Goal: Ask a question

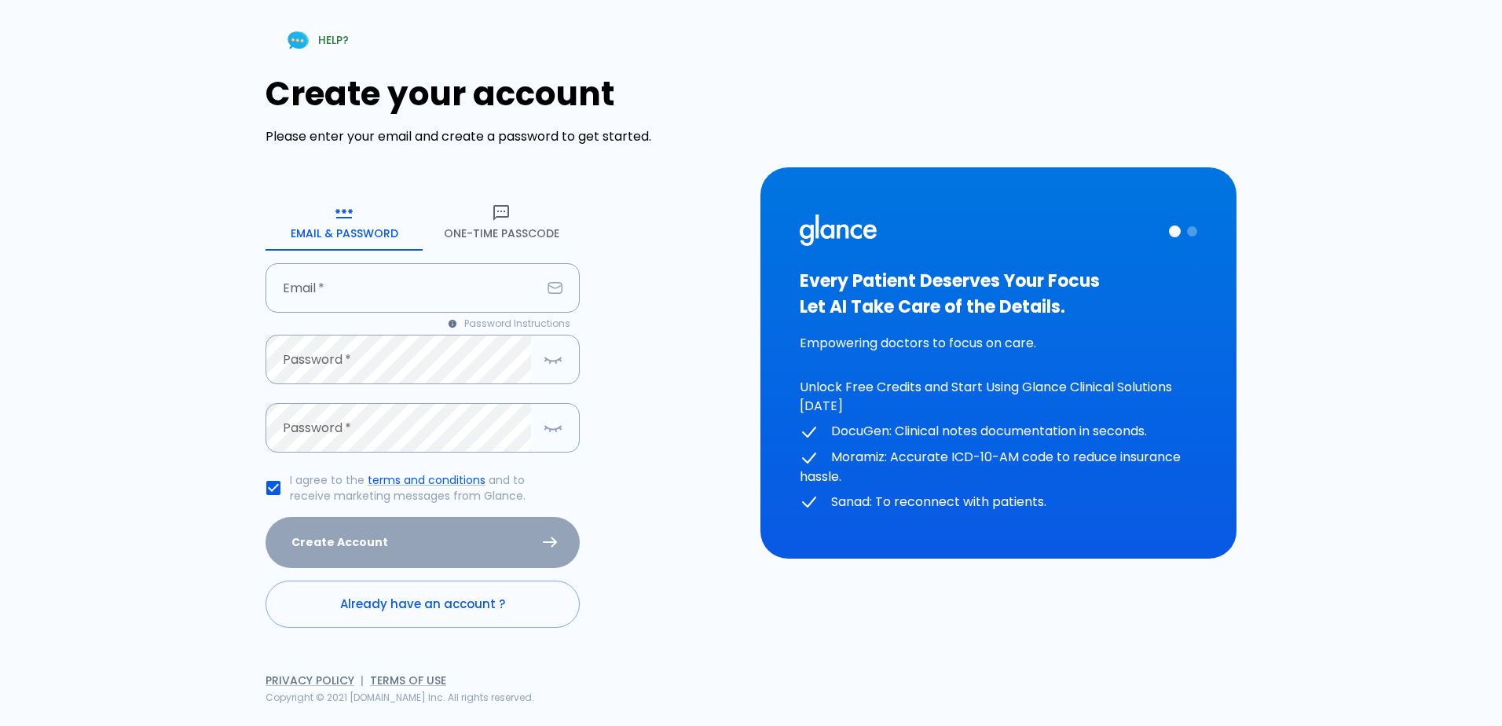
click at [485, 236] on button "One-Time Passcode" at bounding box center [501, 222] width 157 height 57
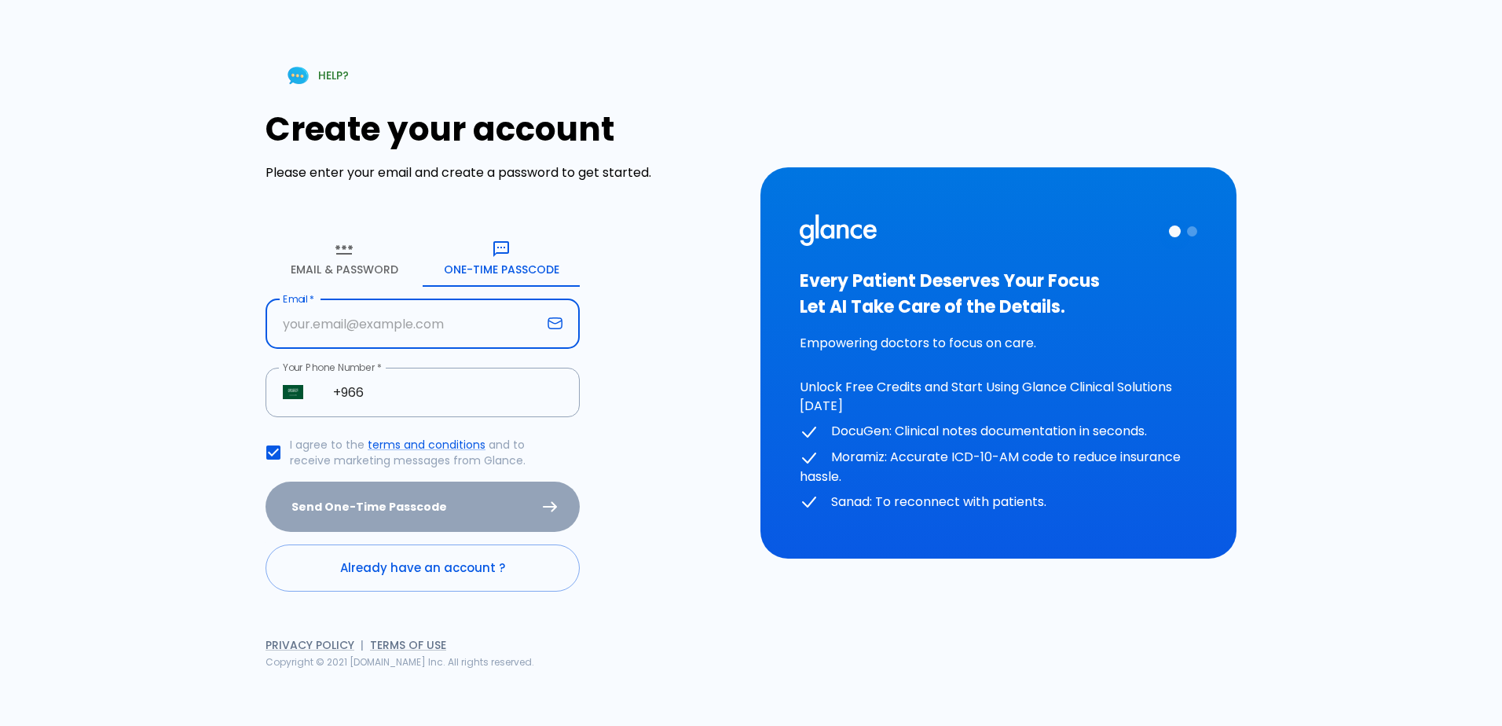
click at [379, 308] on input "Email   *" at bounding box center [403, 323] width 276 height 49
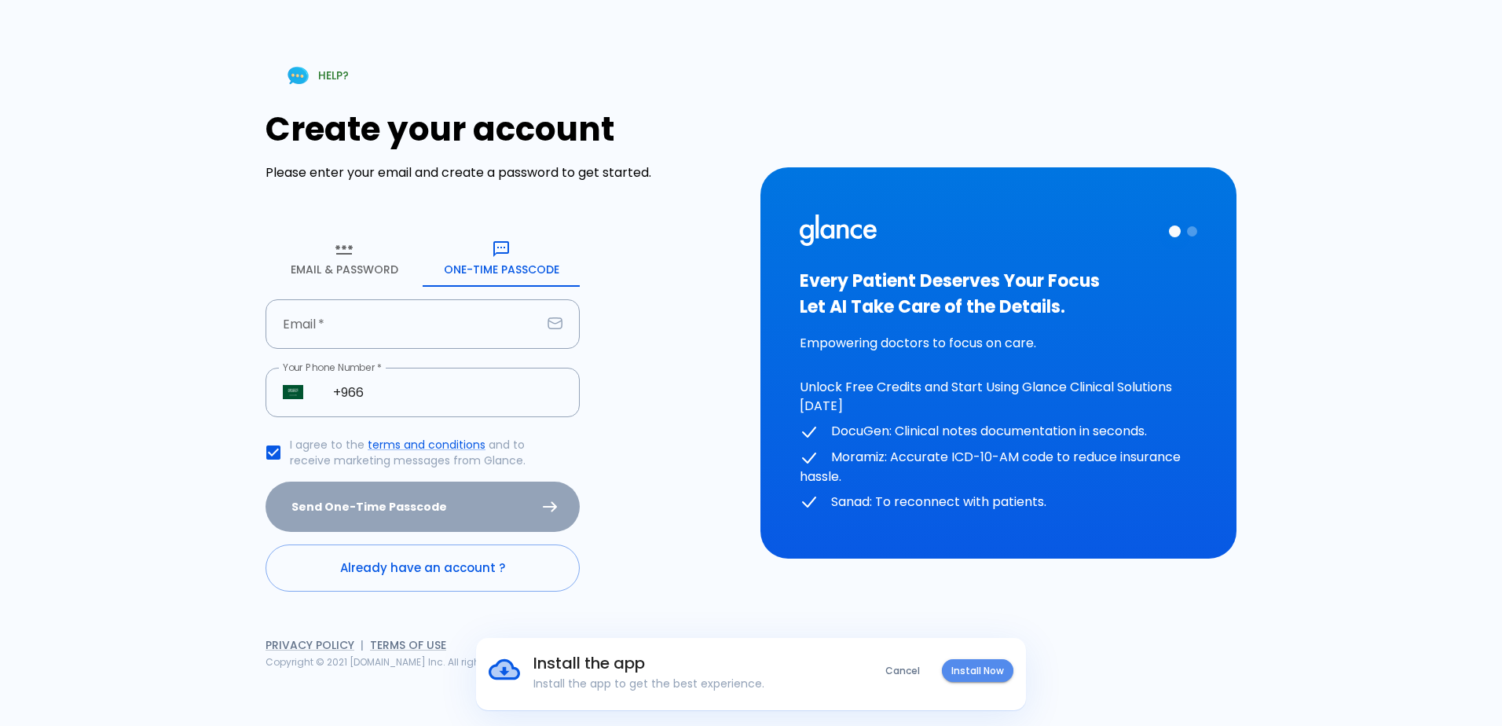
click at [969, 673] on button "Install Now" at bounding box center [977, 670] width 71 height 23
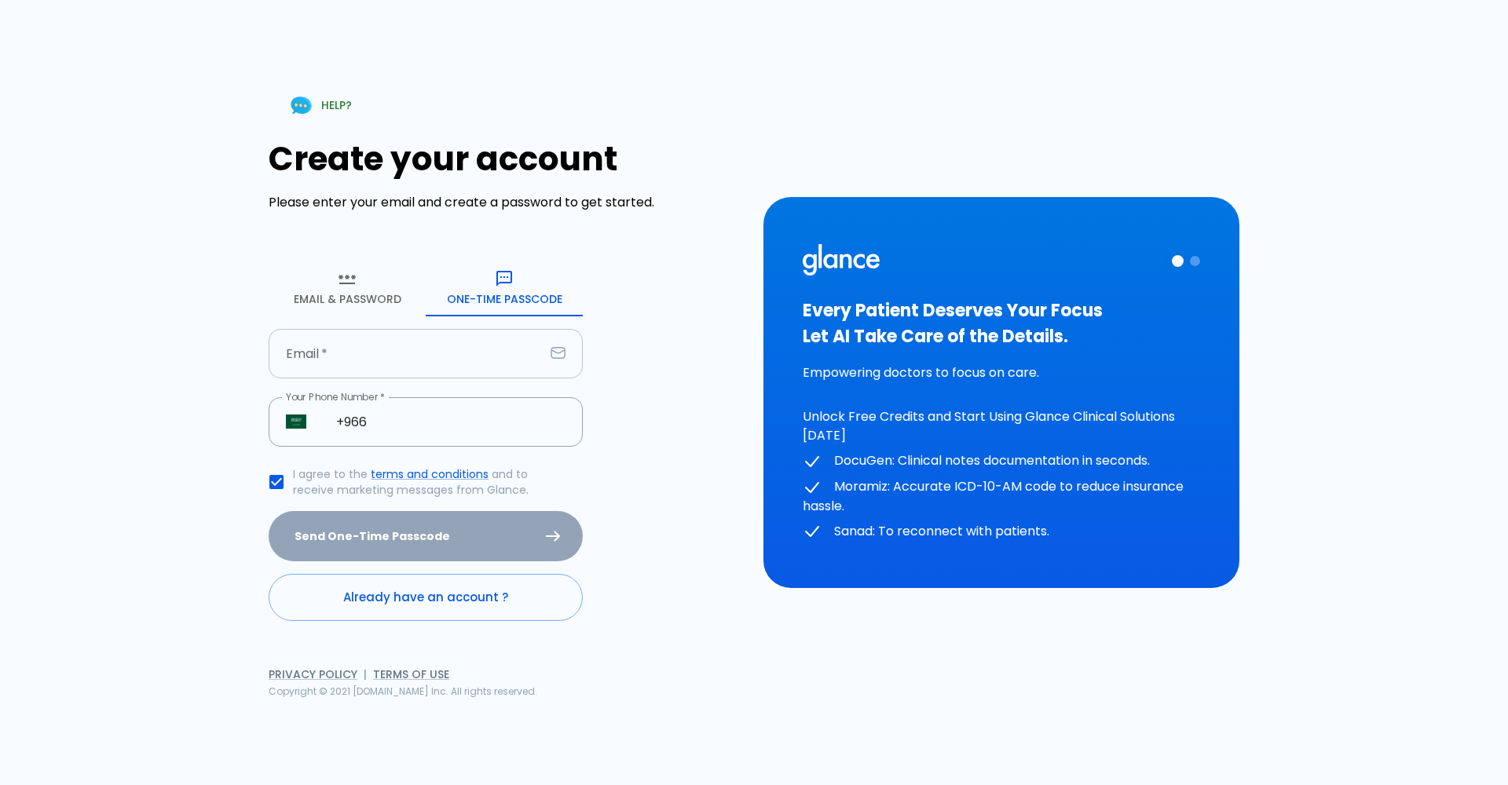
drag, startPoint x: 405, startPoint y: 323, endPoint x: 408, endPoint y: 344, distance: 21.4
click at [407, 328] on form "Email & Password [SECURITY_DATA] Passcode Email   * Email   * Your Phone Number…" at bounding box center [426, 441] width 314 height 362
click at [408, 345] on input "Email   *" at bounding box center [407, 353] width 276 height 49
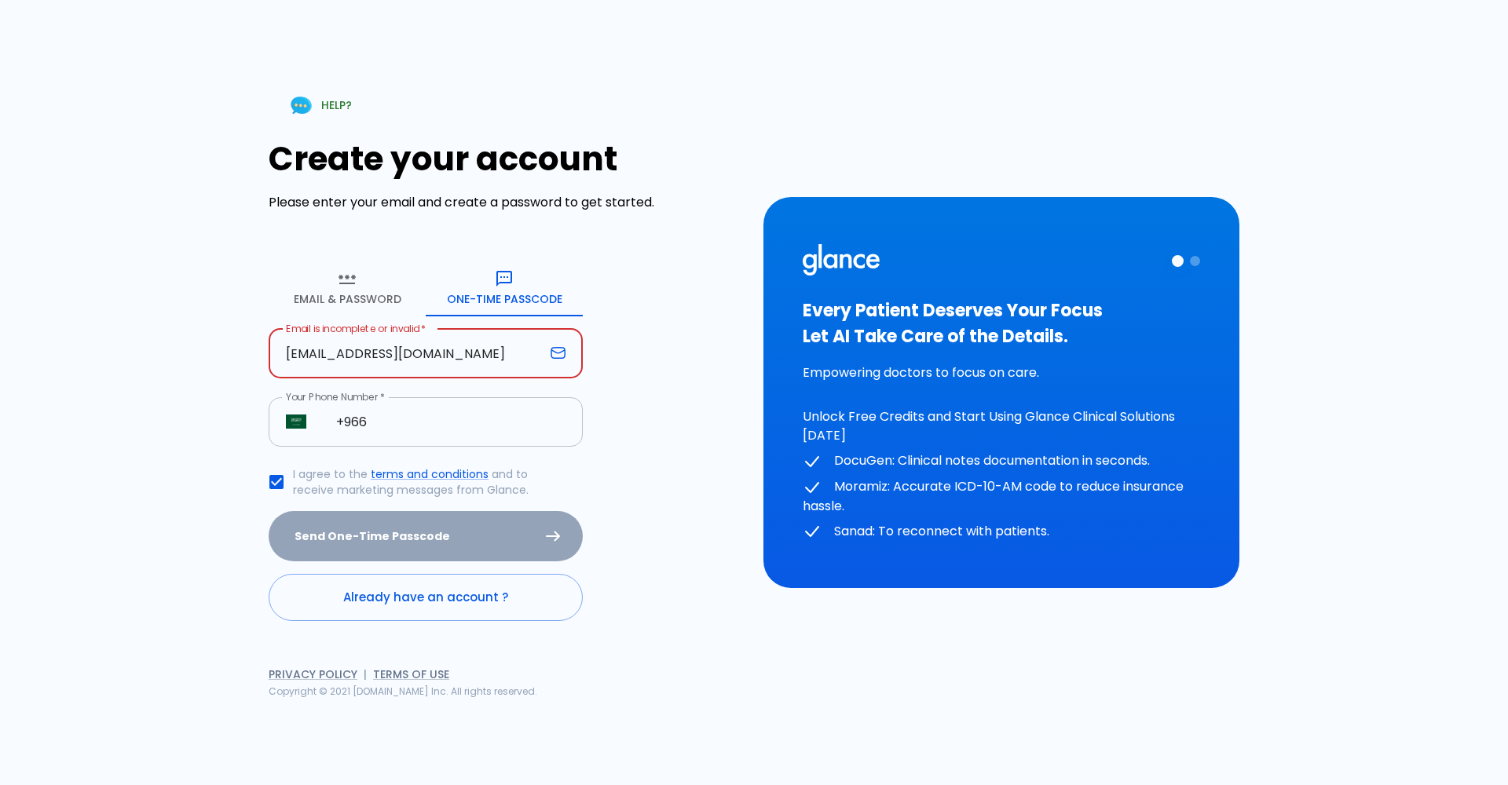
type input "[EMAIL_ADDRESS][DOMAIN_NAME]"
click at [401, 415] on input "+966" at bounding box center [451, 421] width 264 height 49
type input "[PHONE_NUMBER]"
click at [493, 342] on input "[EMAIL_ADDRESS][DOMAIN_NAME]" at bounding box center [407, 353] width 276 height 49
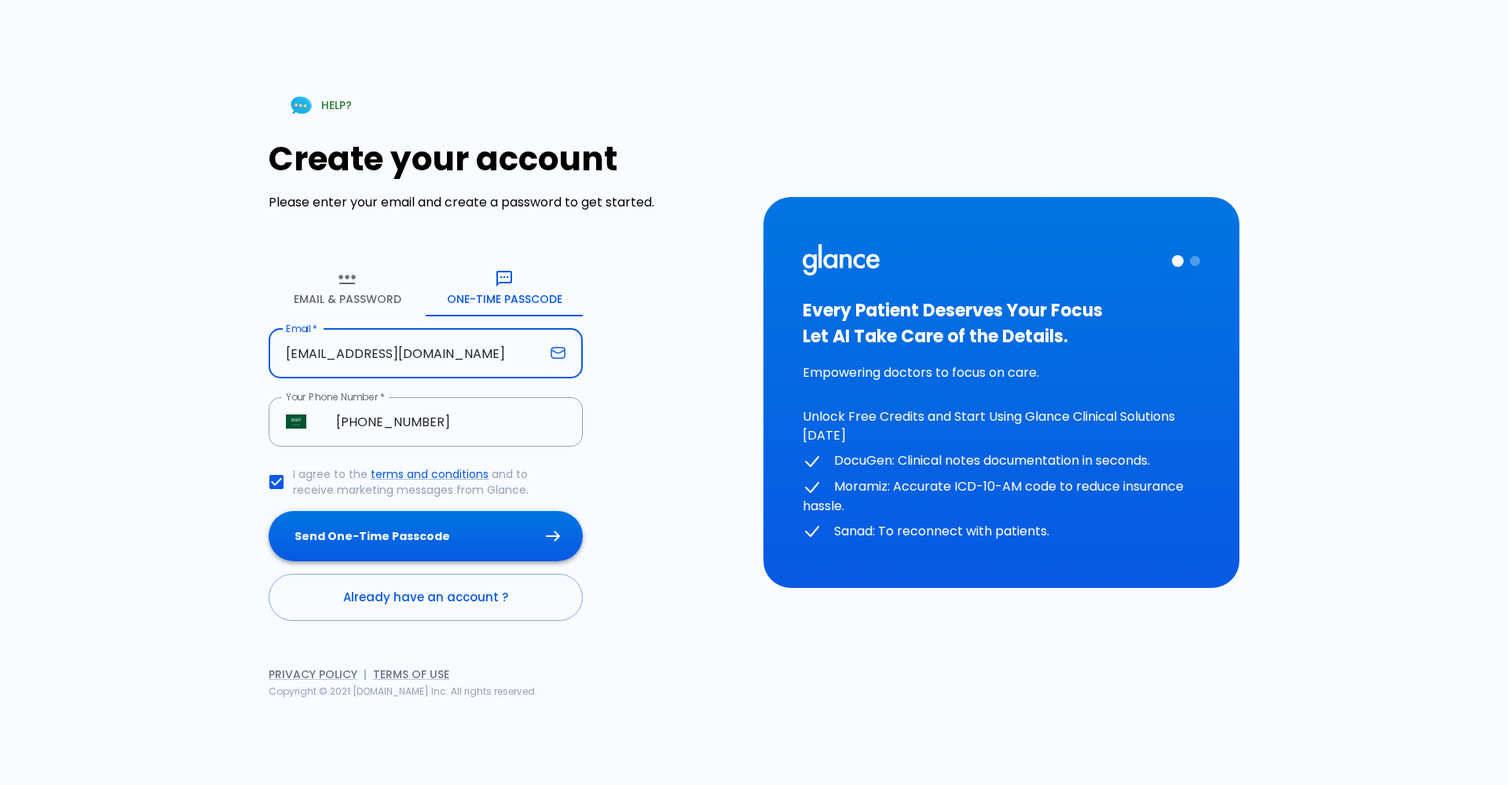
type input "[EMAIL_ADDRESS][DOMAIN_NAME]"
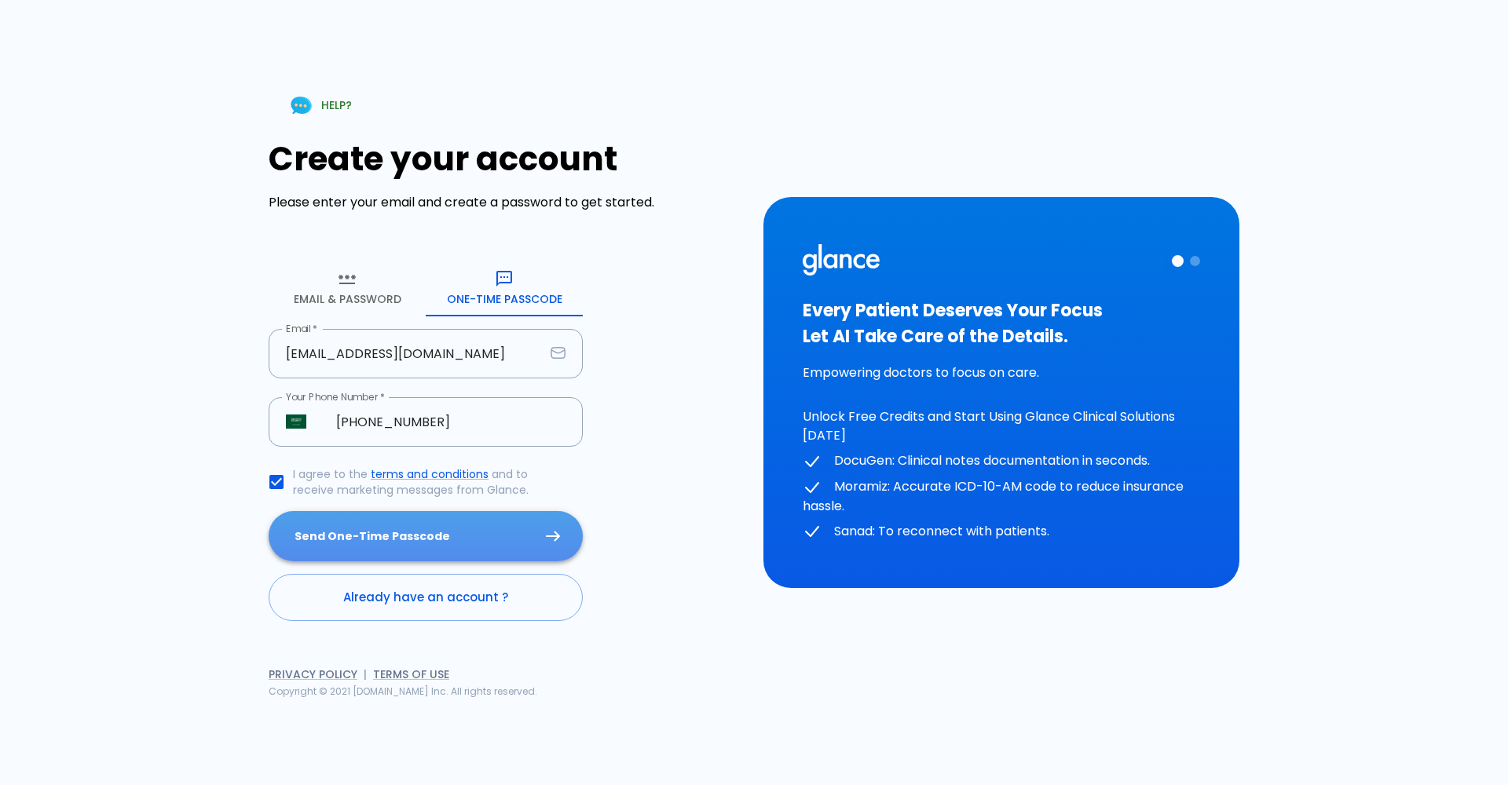
click at [469, 522] on button "Send One-Time Passcode" at bounding box center [426, 536] width 314 height 51
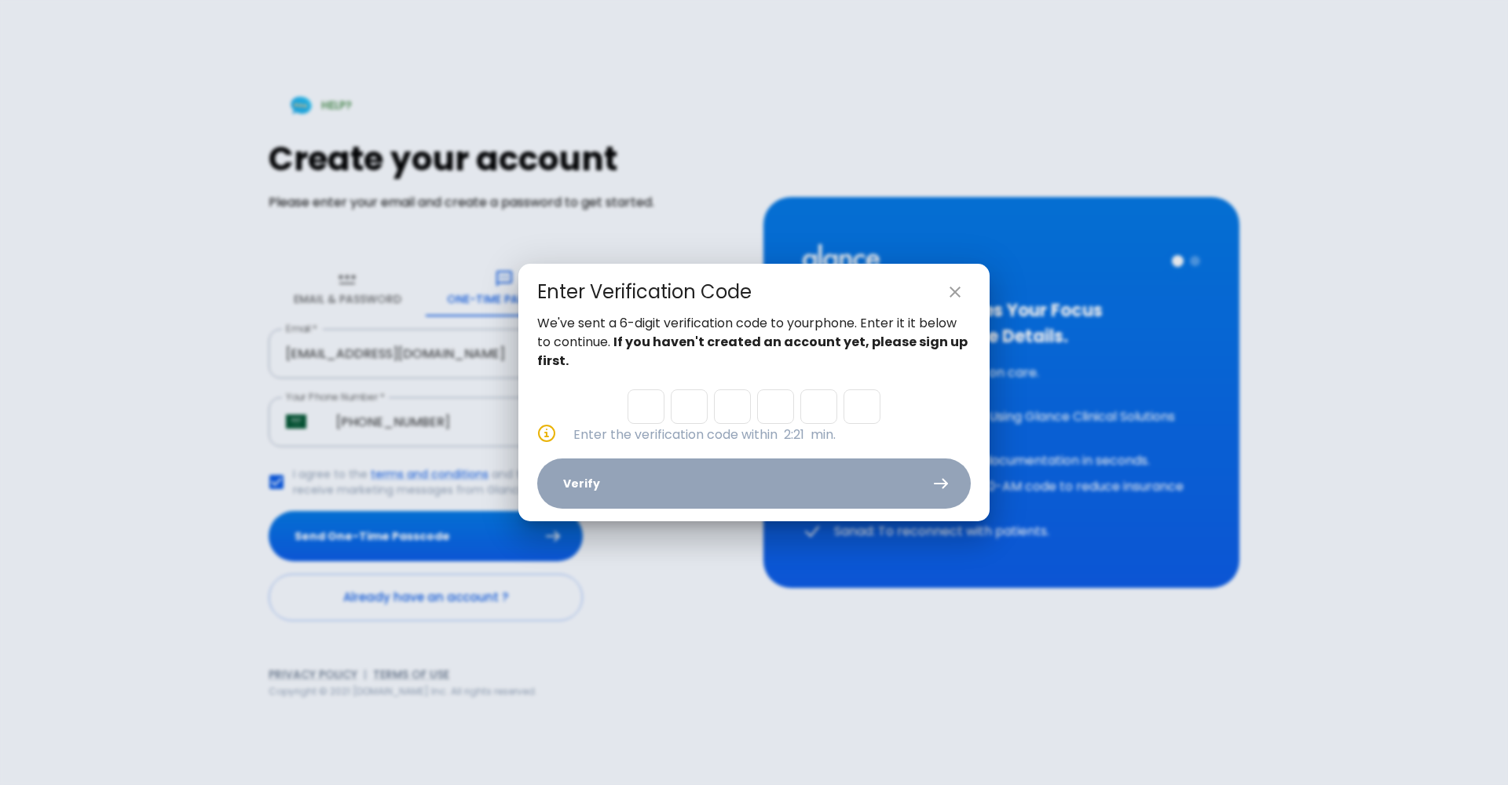
click at [955, 286] on icon "close" at bounding box center [955, 292] width 19 height 19
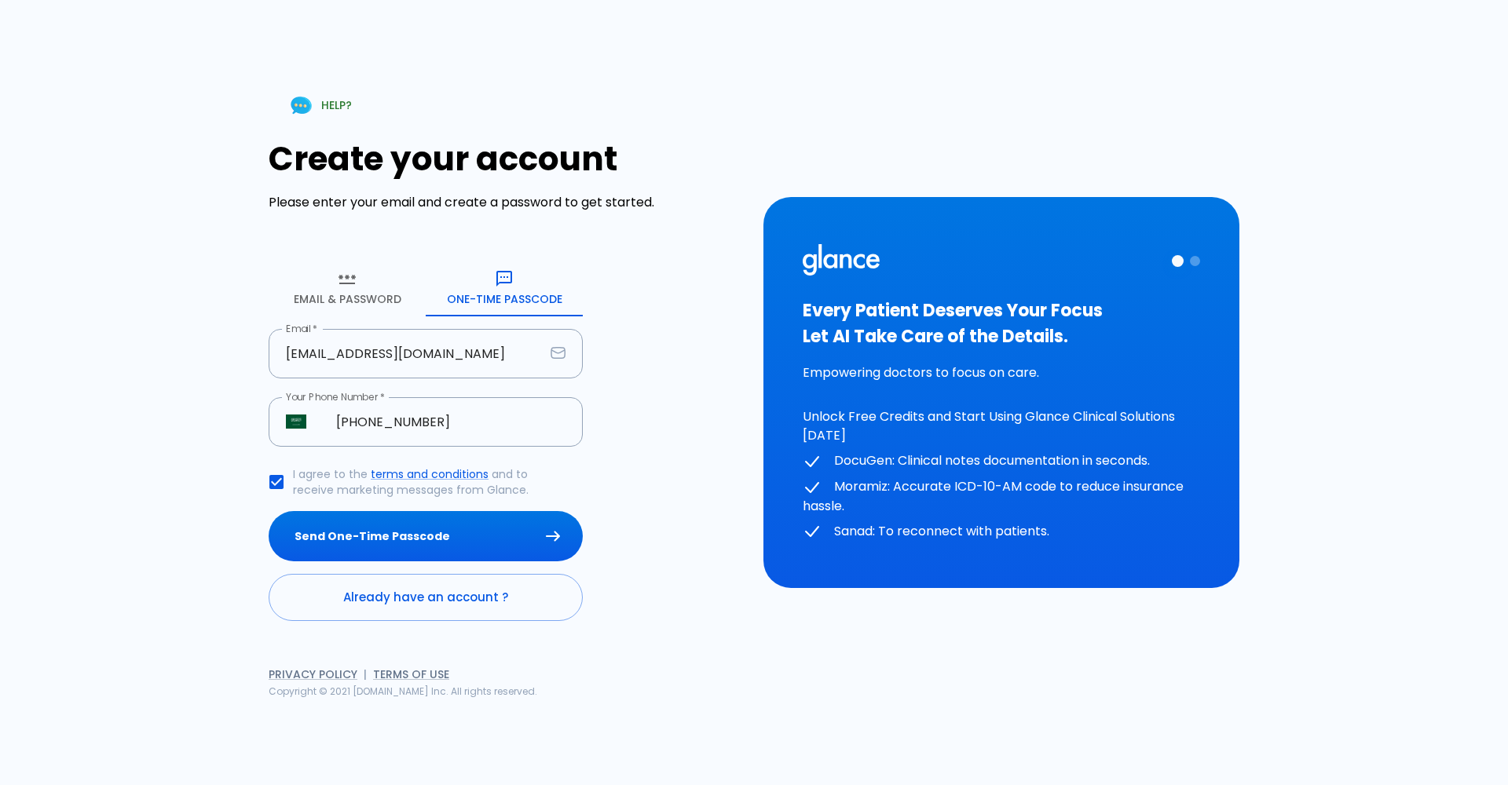
click at [437, 529] on button "Send One-Time Passcode" at bounding box center [426, 536] width 314 height 51
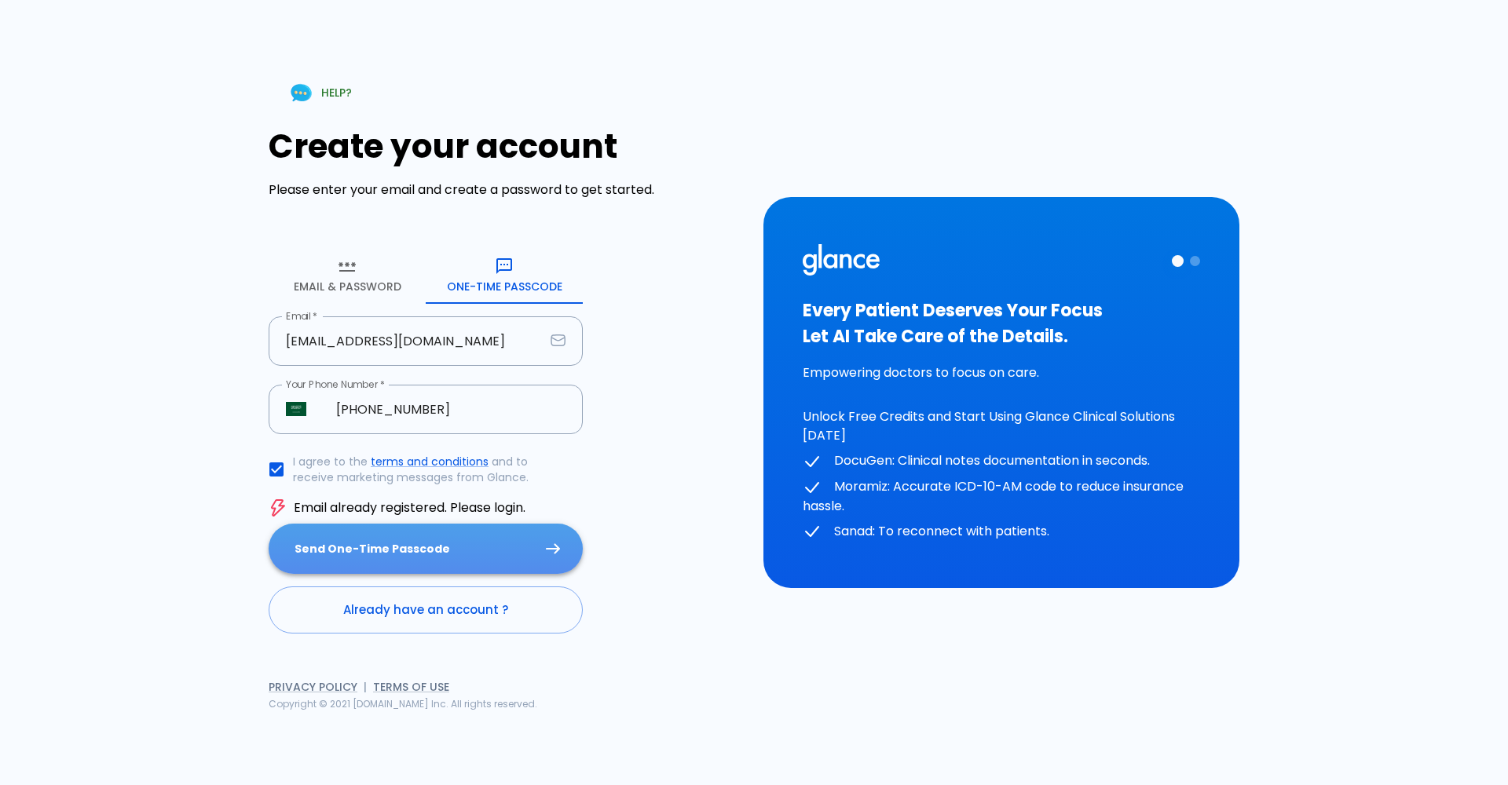
click at [332, 540] on button "Send One-Time Passcode" at bounding box center [426, 549] width 314 height 51
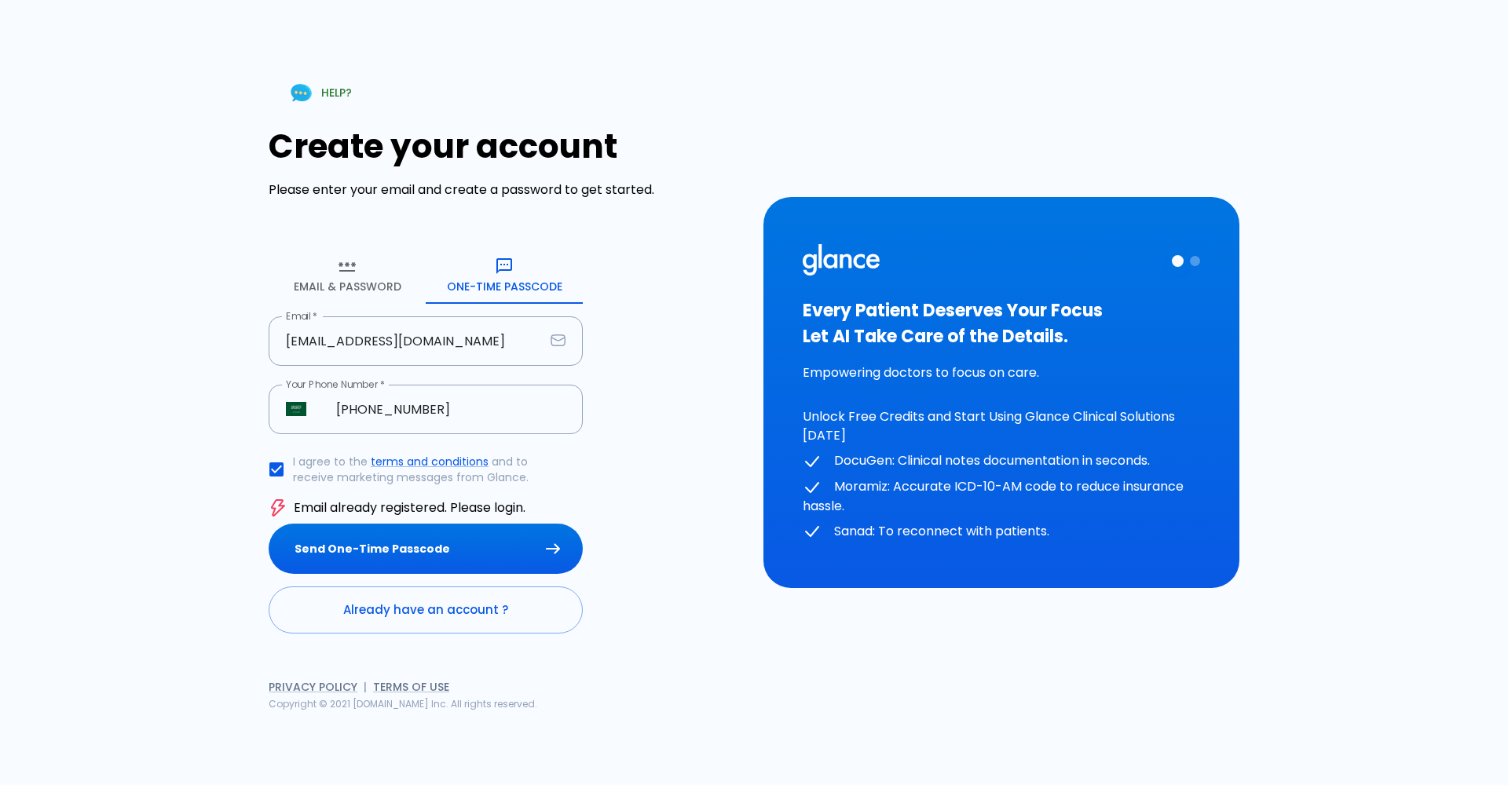
click at [442, 622] on link "Already have an account ?" at bounding box center [426, 610] width 314 height 47
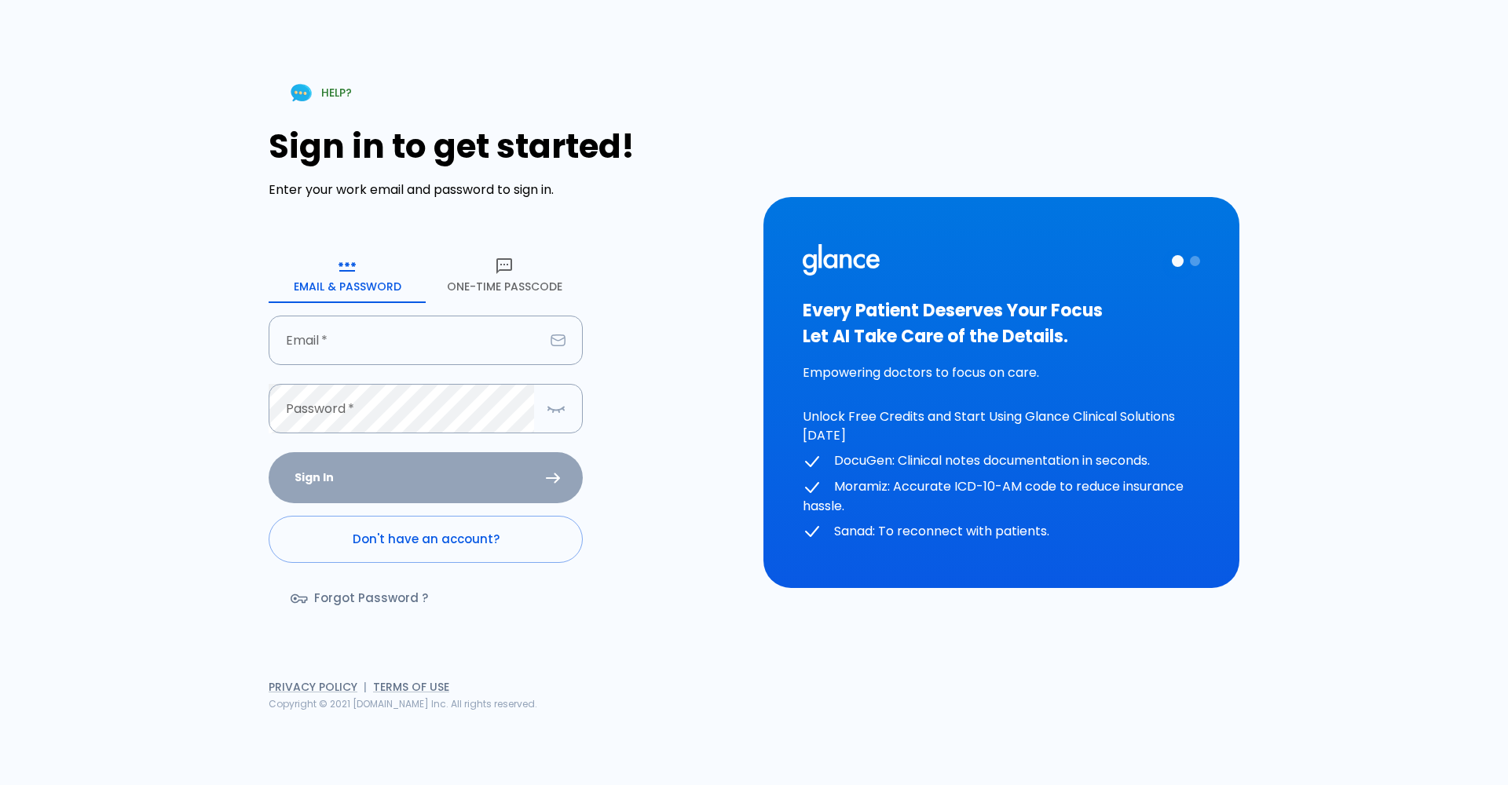
click at [480, 276] on button "One-Time Passcode" at bounding box center [504, 275] width 157 height 57
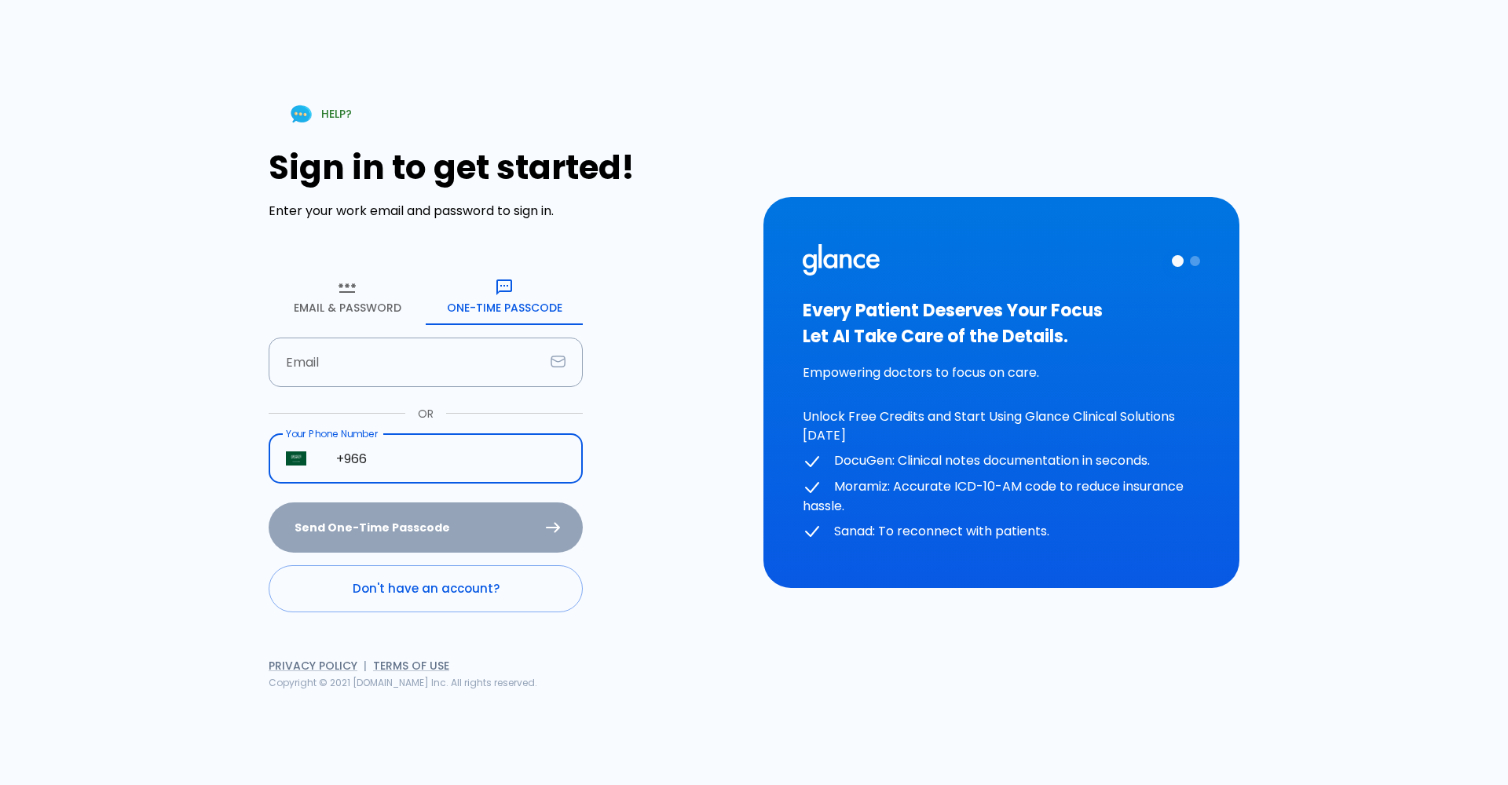
click at [419, 476] on input "+966" at bounding box center [451, 458] width 264 height 49
click at [423, 471] on input "+966" at bounding box center [451, 458] width 264 height 49
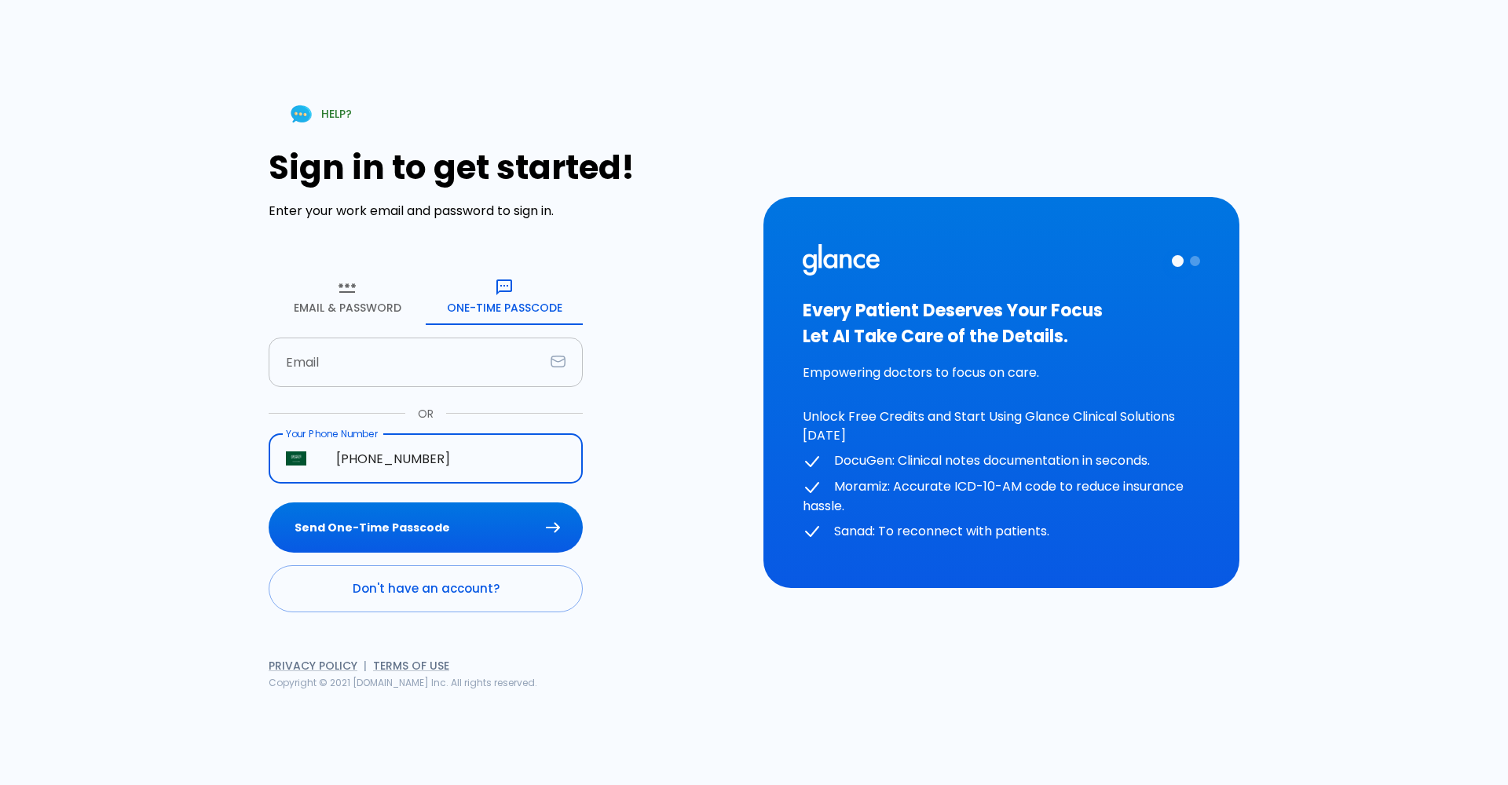
type input "[PHONE_NUMBER]"
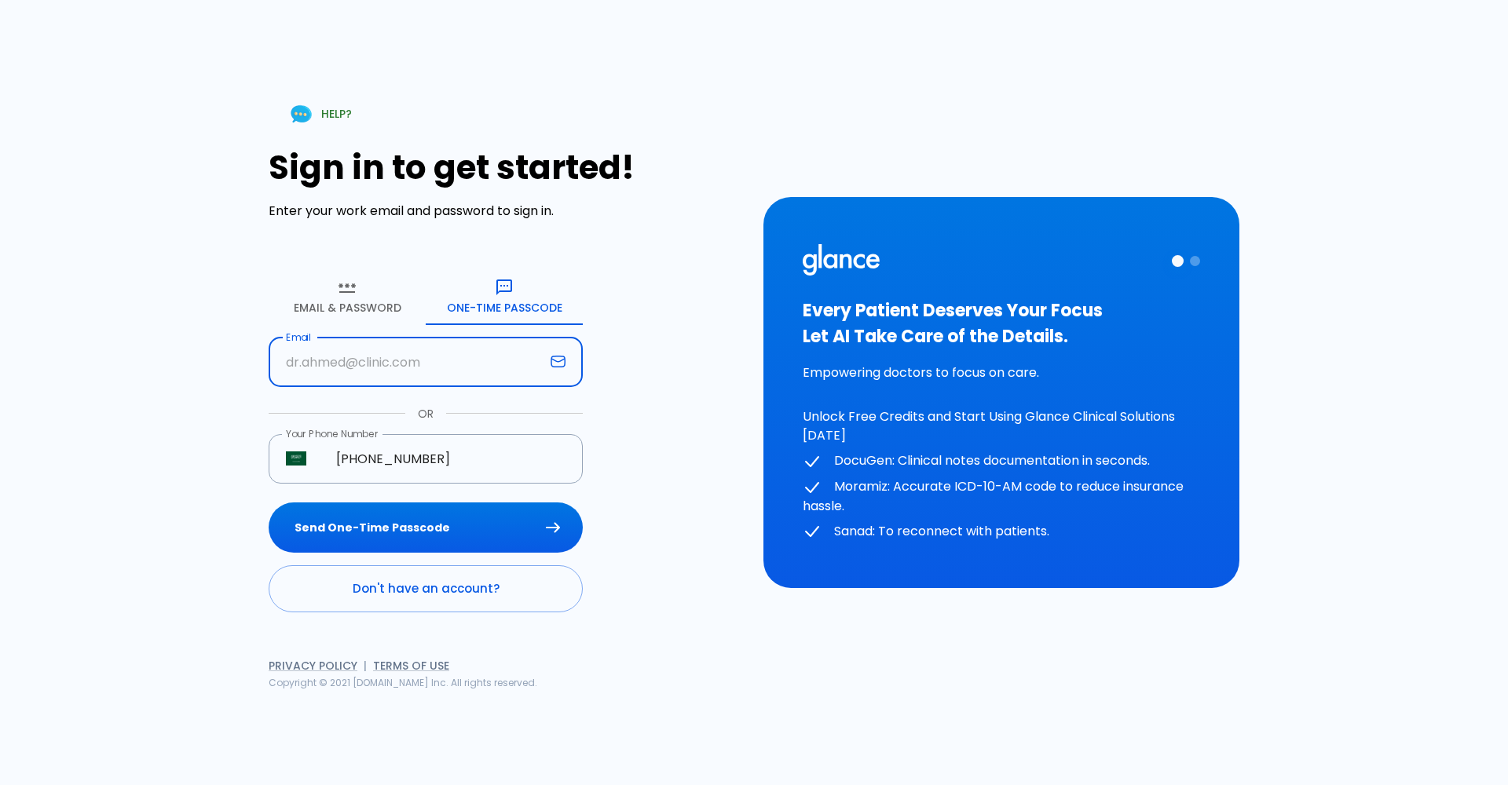
click at [369, 372] on input "Email" at bounding box center [407, 362] width 276 height 49
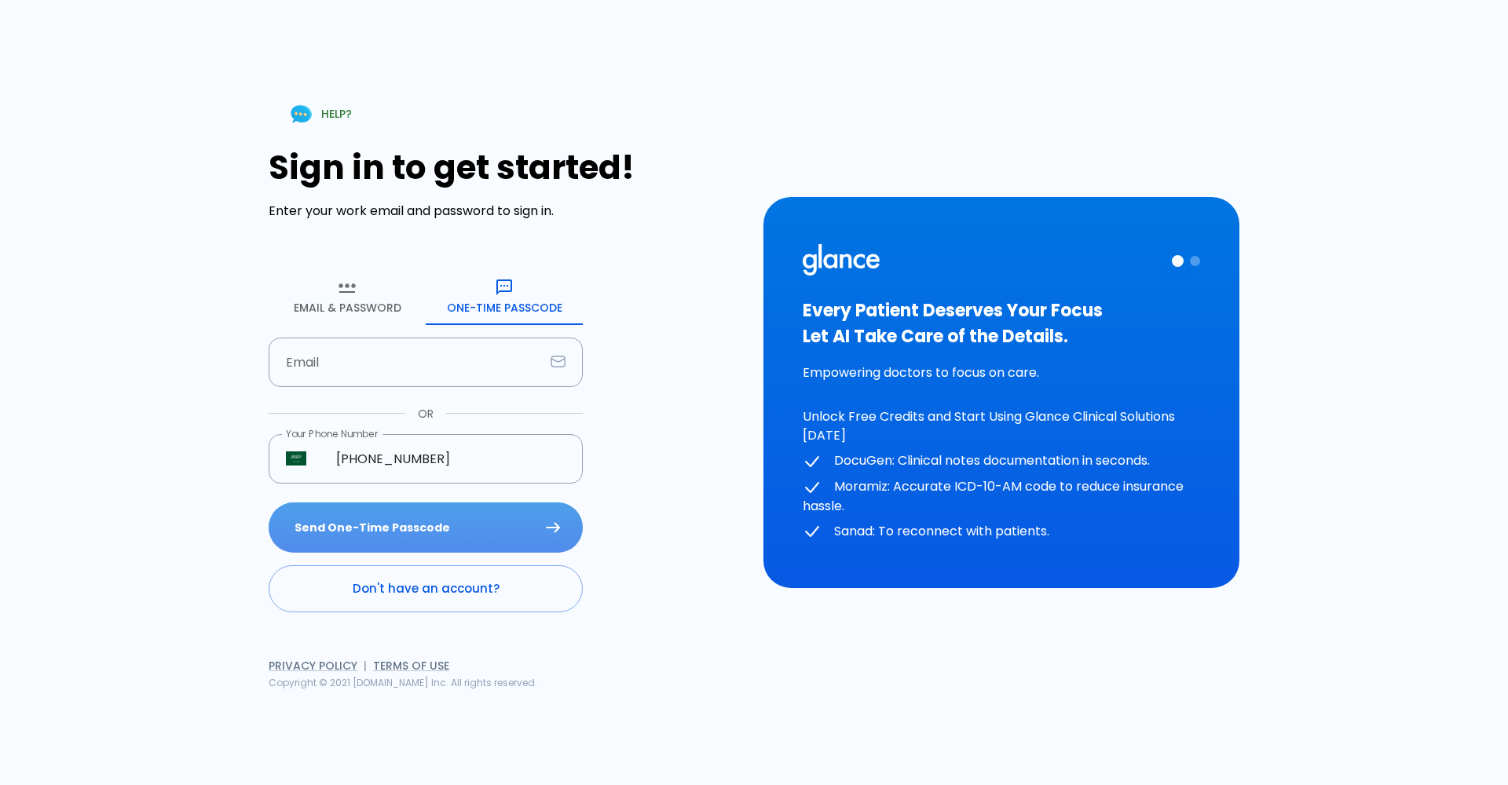
click at [371, 510] on button "Send One-Time Passcode" at bounding box center [426, 528] width 314 height 51
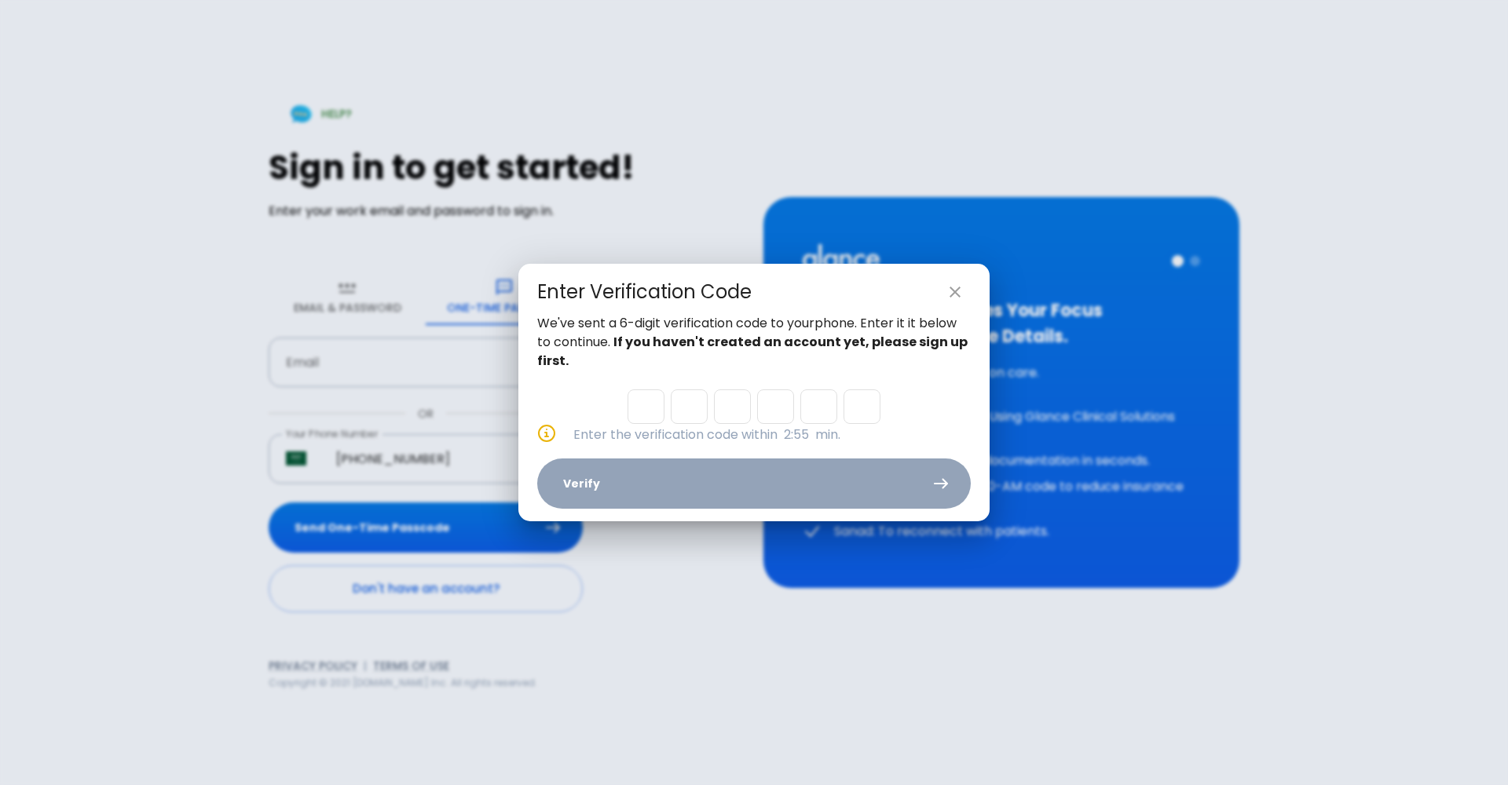
type input "6"
type input "1"
type input "0"
type input "9"
type input "6"
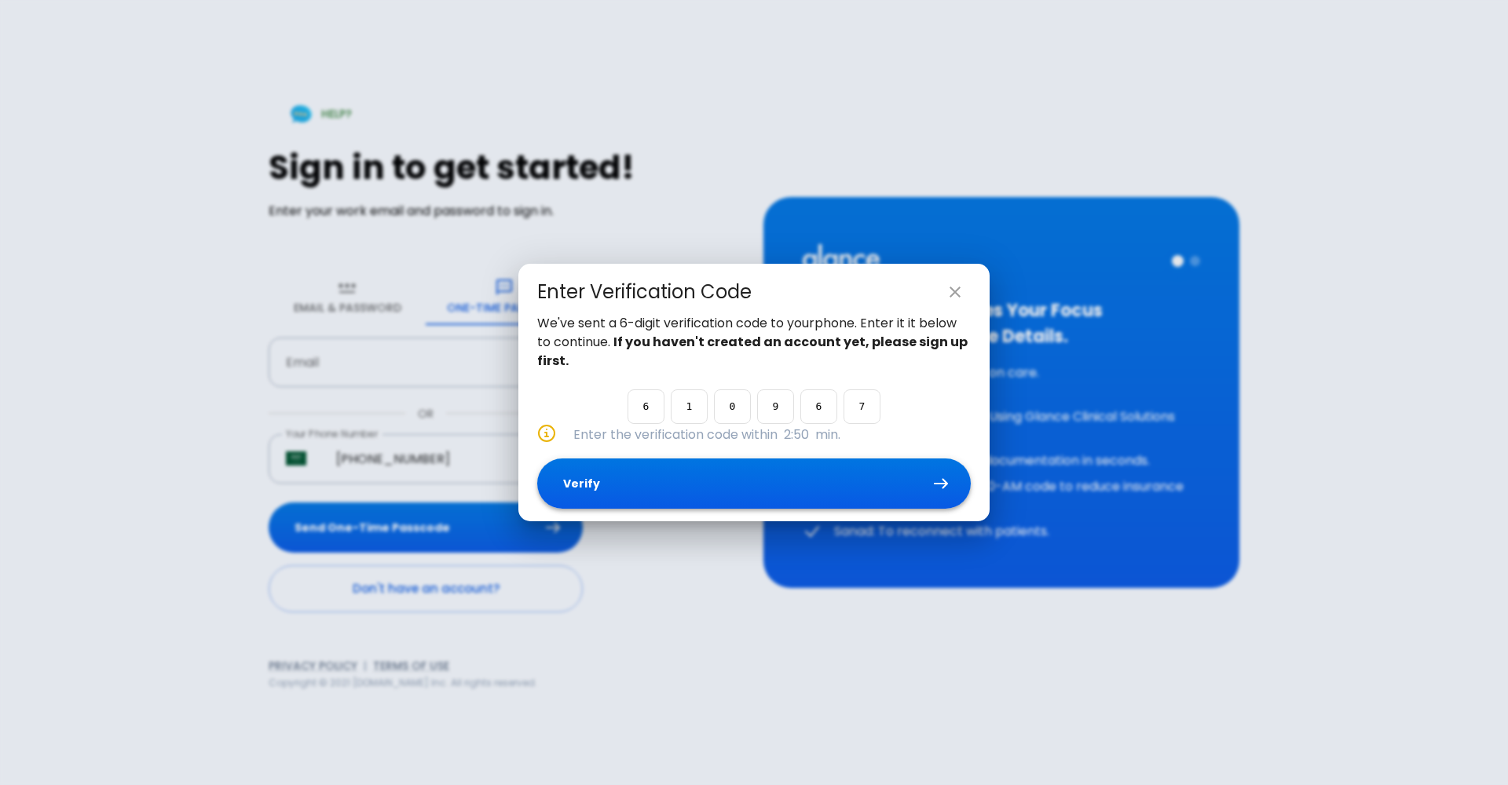
type input "7"
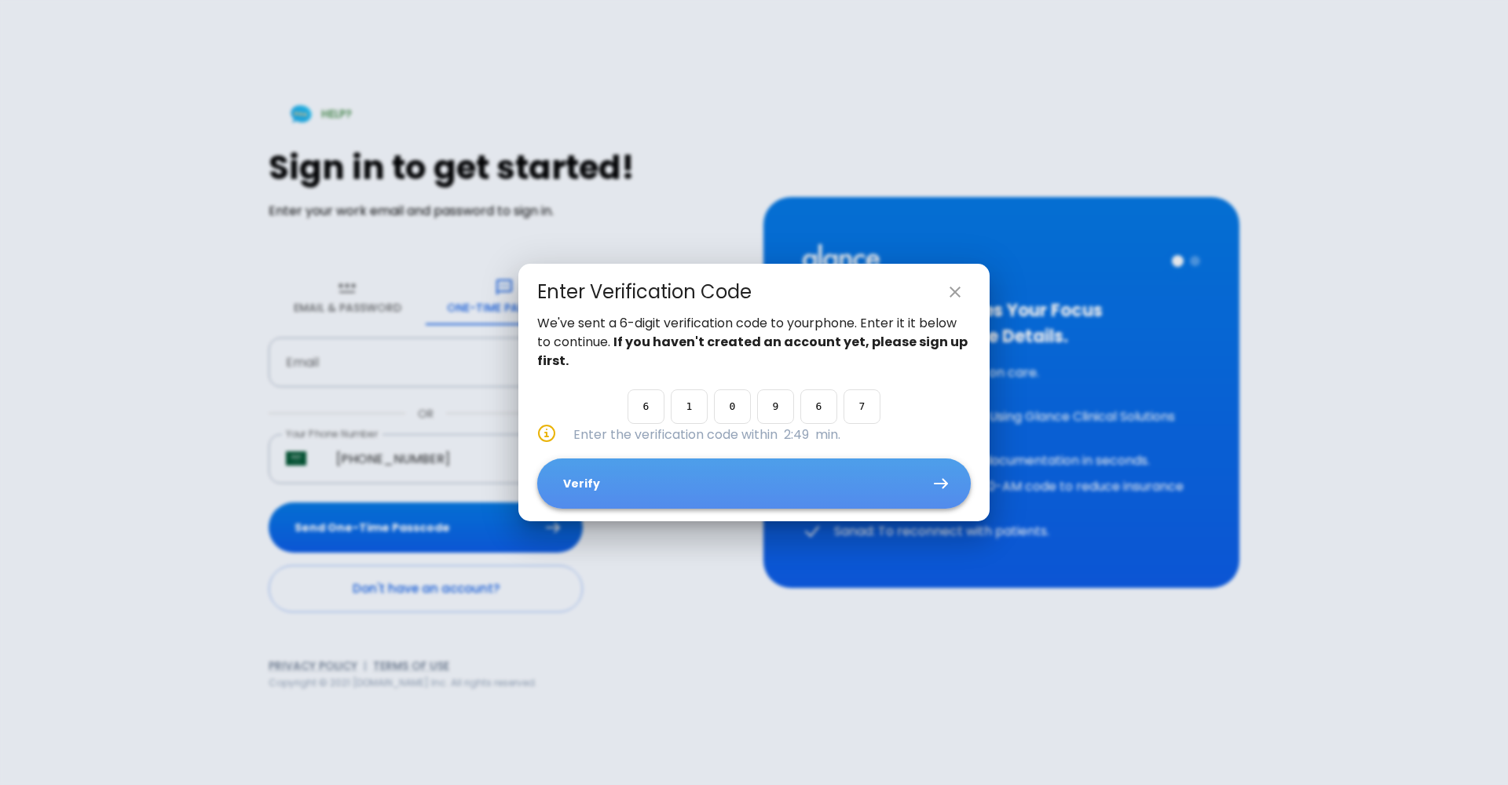
click at [596, 470] on button "Verify" at bounding box center [754, 484] width 434 height 51
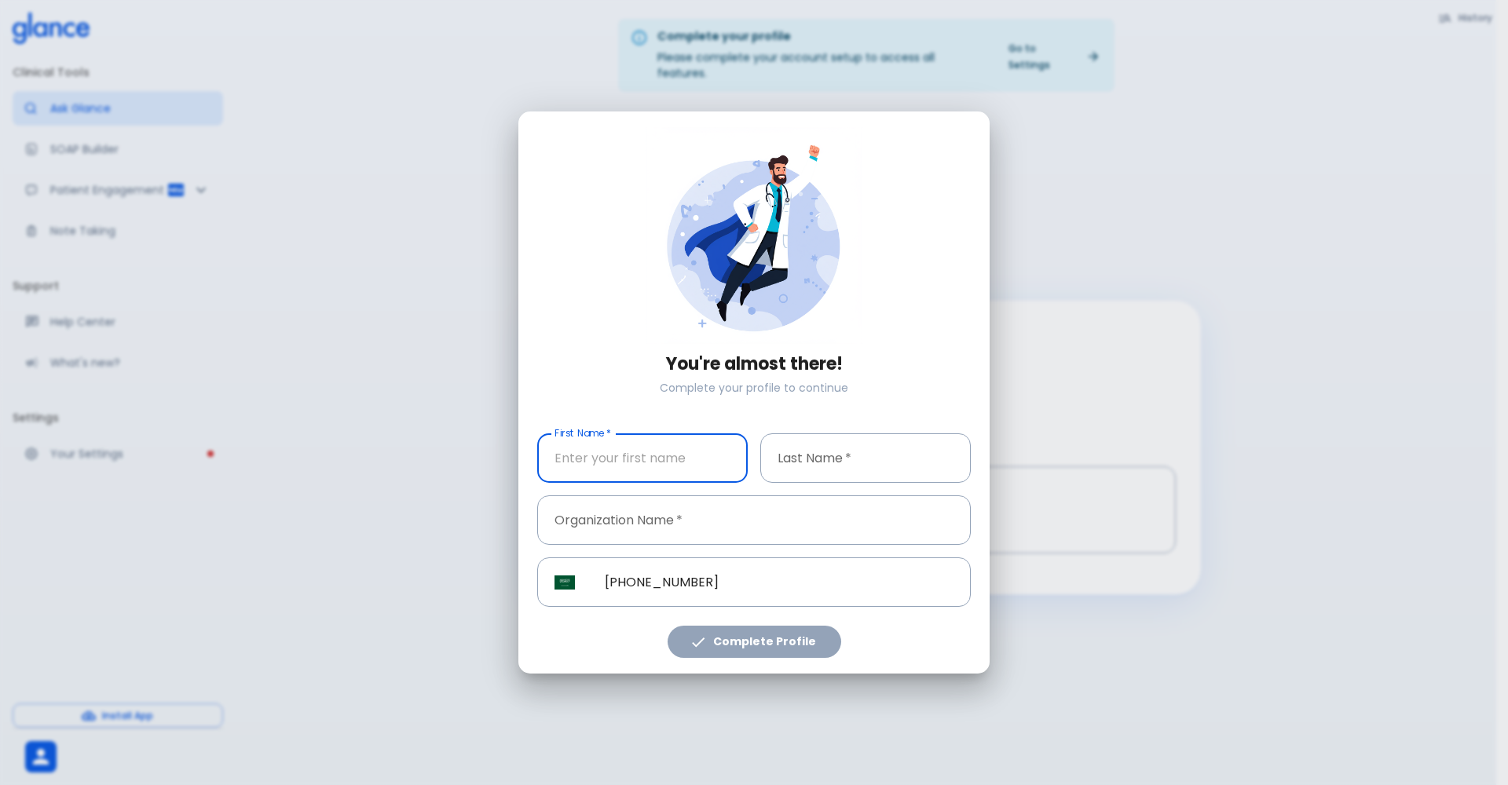
click at [674, 474] on input "First Name   *" at bounding box center [642, 458] width 210 height 49
type input "[PERSON_NAME]"
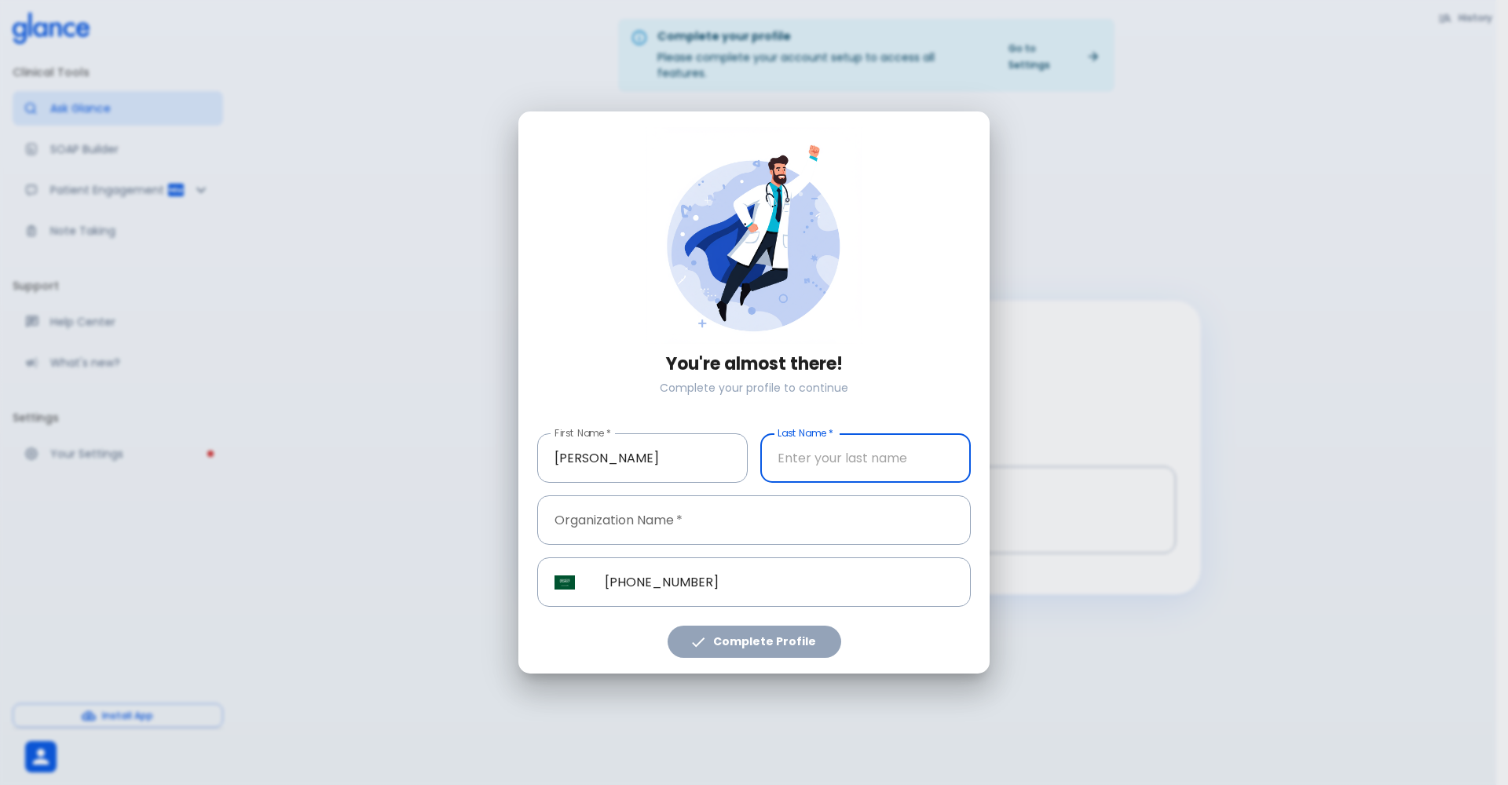
click at [829, 440] on div "Last Name   * Last Name   *" at bounding box center [865, 458] width 210 height 49
type input "Asiri"
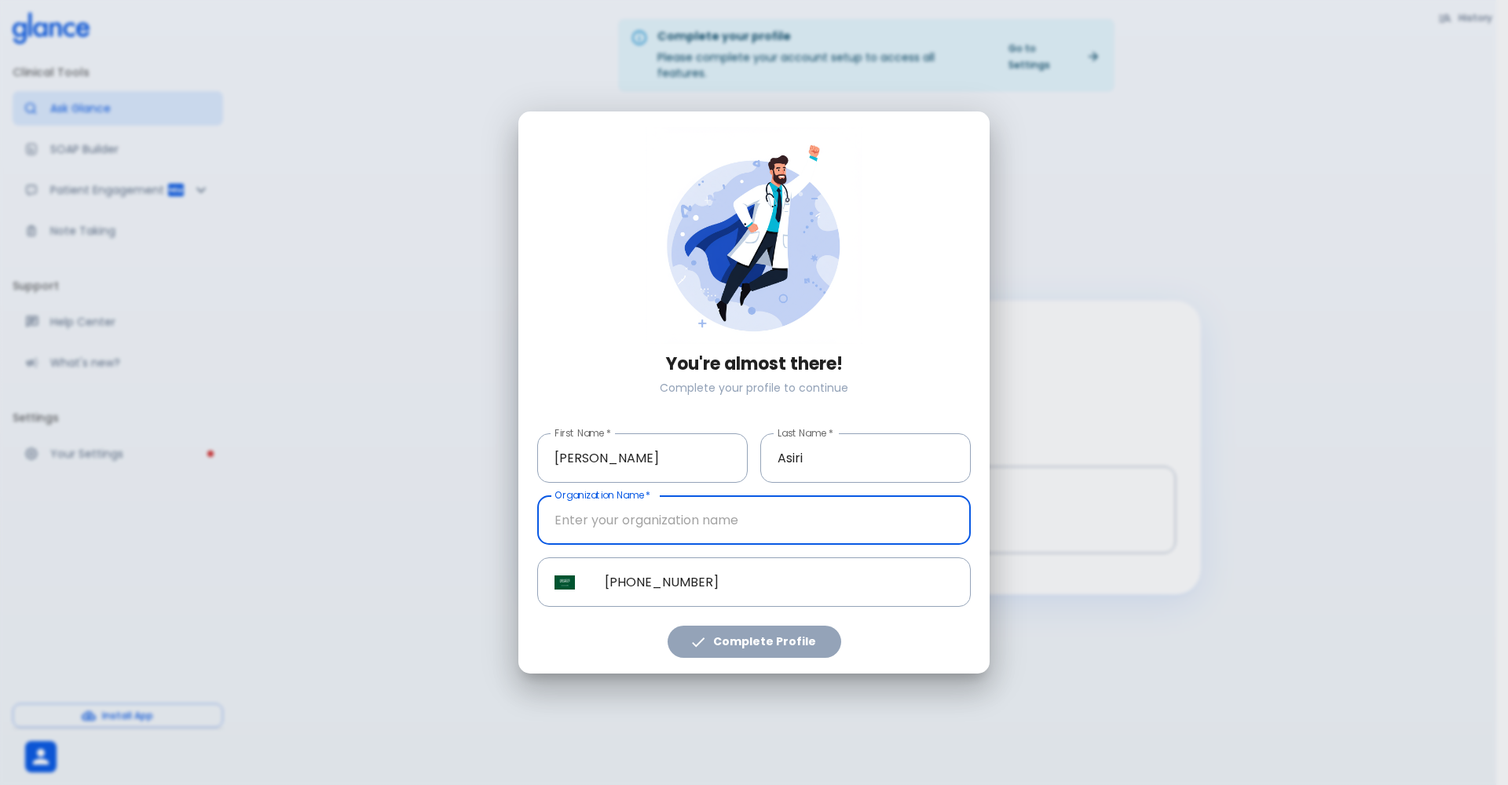
click at [739, 536] on input "Organization Name   *" at bounding box center [754, 520] width 434 height 49
type input "[GEOGRAPHIC_DATA]"
click at [734, 642] on button "Complete Profile" at bounding box center [755, 642] width 174 height 32
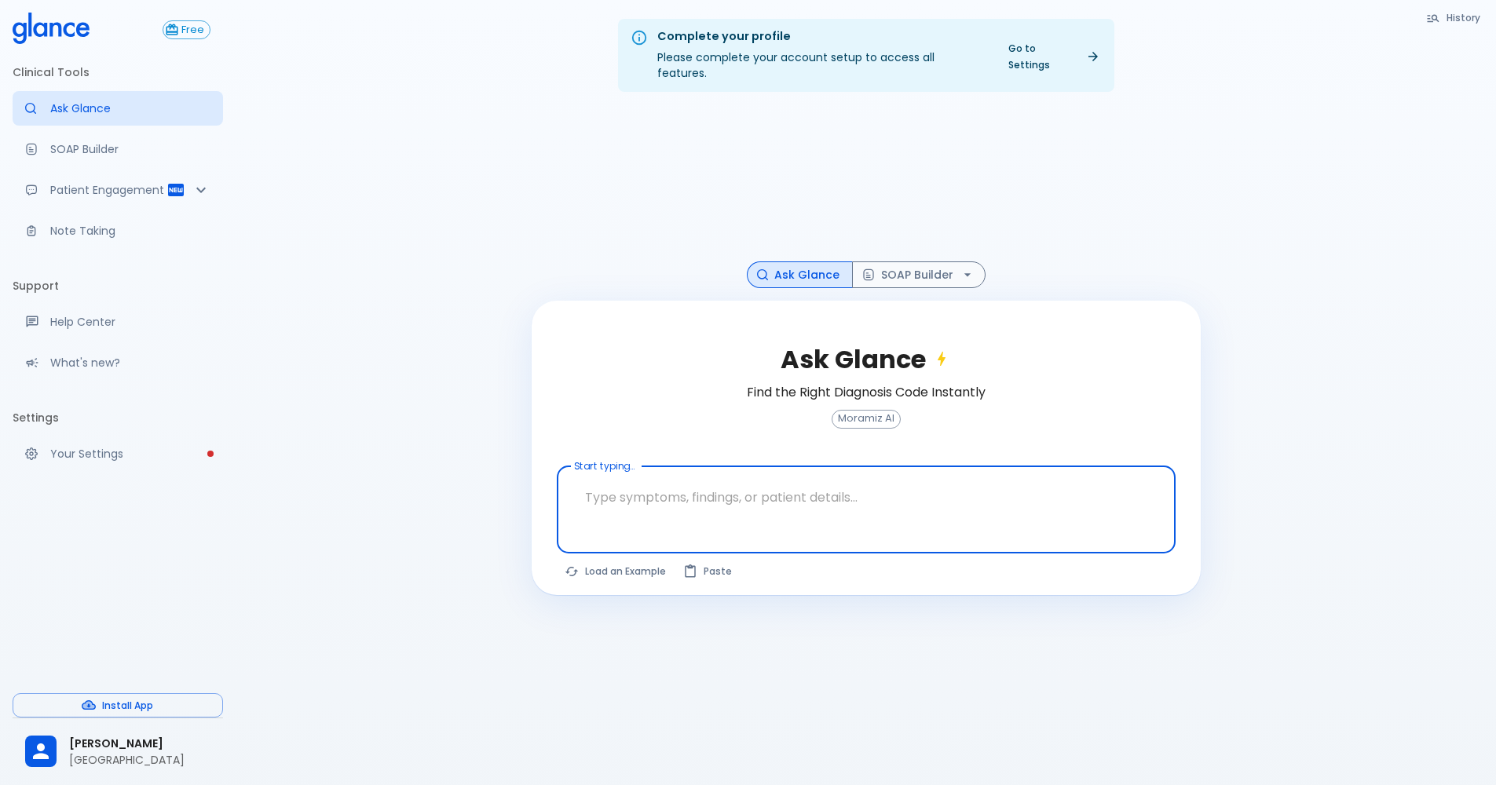
click at [689, 494] on textarea "Start typing..." at bounding box center [866, 497] width 597 height 49
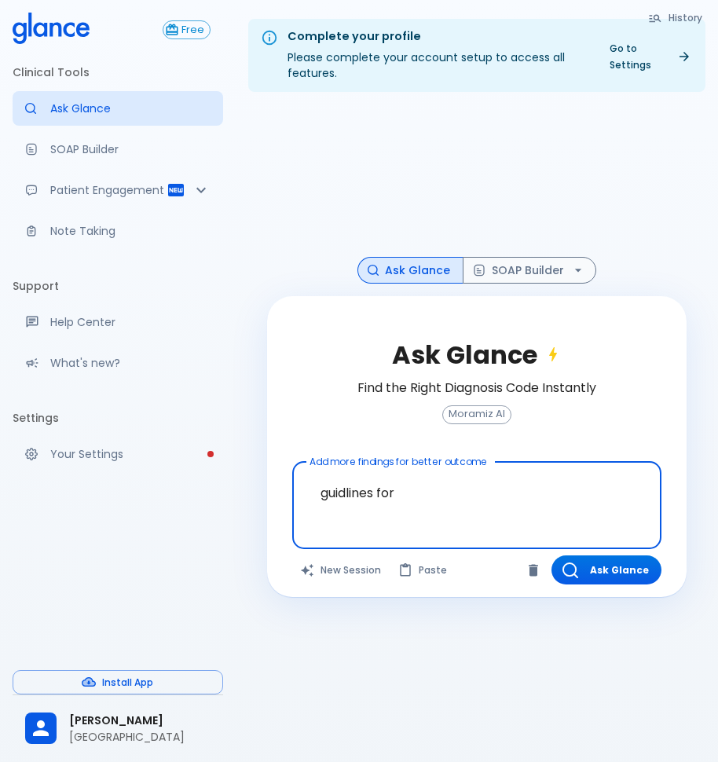
type textarea "guidlines for"
click at [514, 2] on div "Complete your profile Please complete your account setup to access all features…" at bounding box center [477, 400] width 482 height 800
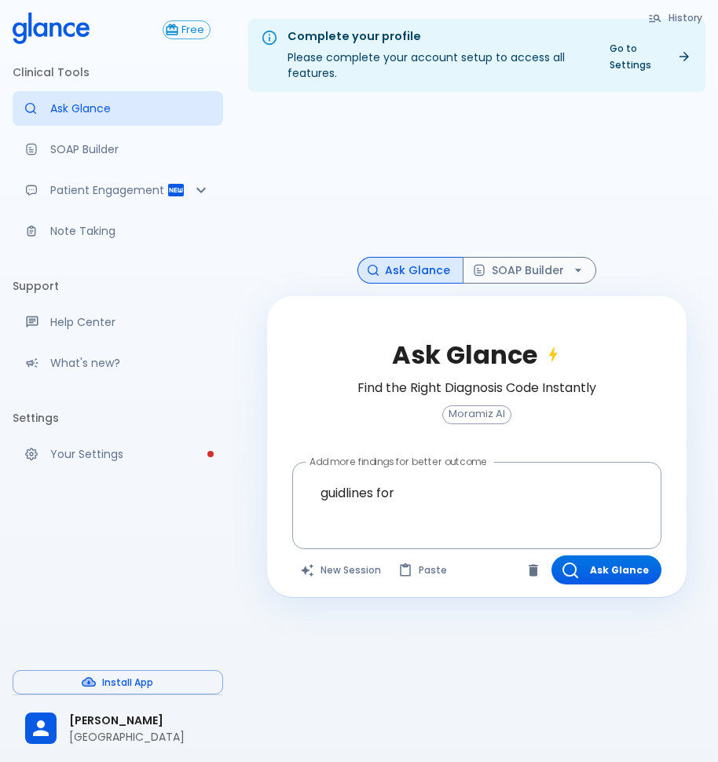
drag, startPoint x: 514, startPoint y: 1, endPoint x: 542, endPoint y: 10, distance: 29.1
click at [542, 10] on div "Complete your profile Please complete your account setup to access all features…" at bounding box center [477, 400] width 482 height 800
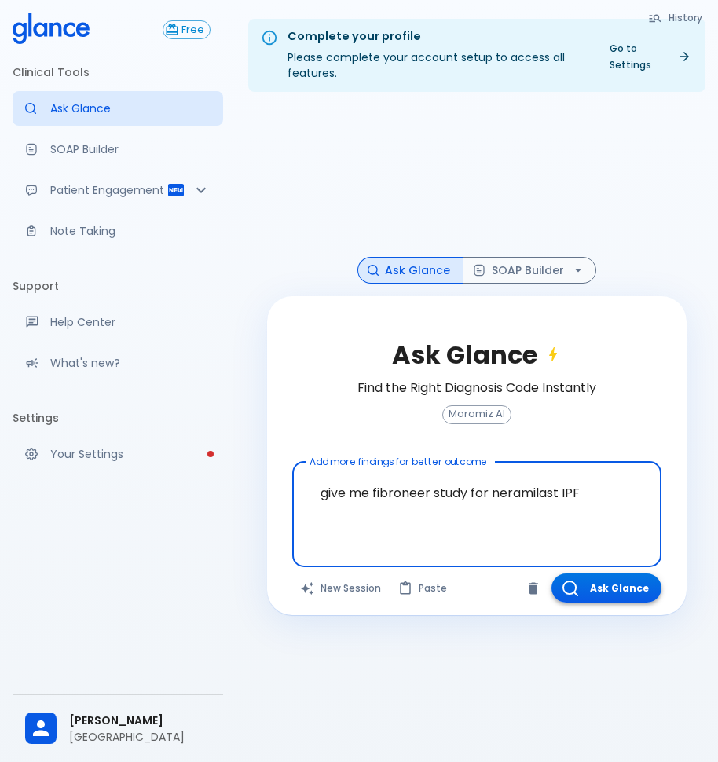
type textarea "give me fibroneer study for neramilast IPF"
click at [605, 597] on button "Ask Glance" at bounding box center [606, 587] width 110 height 29
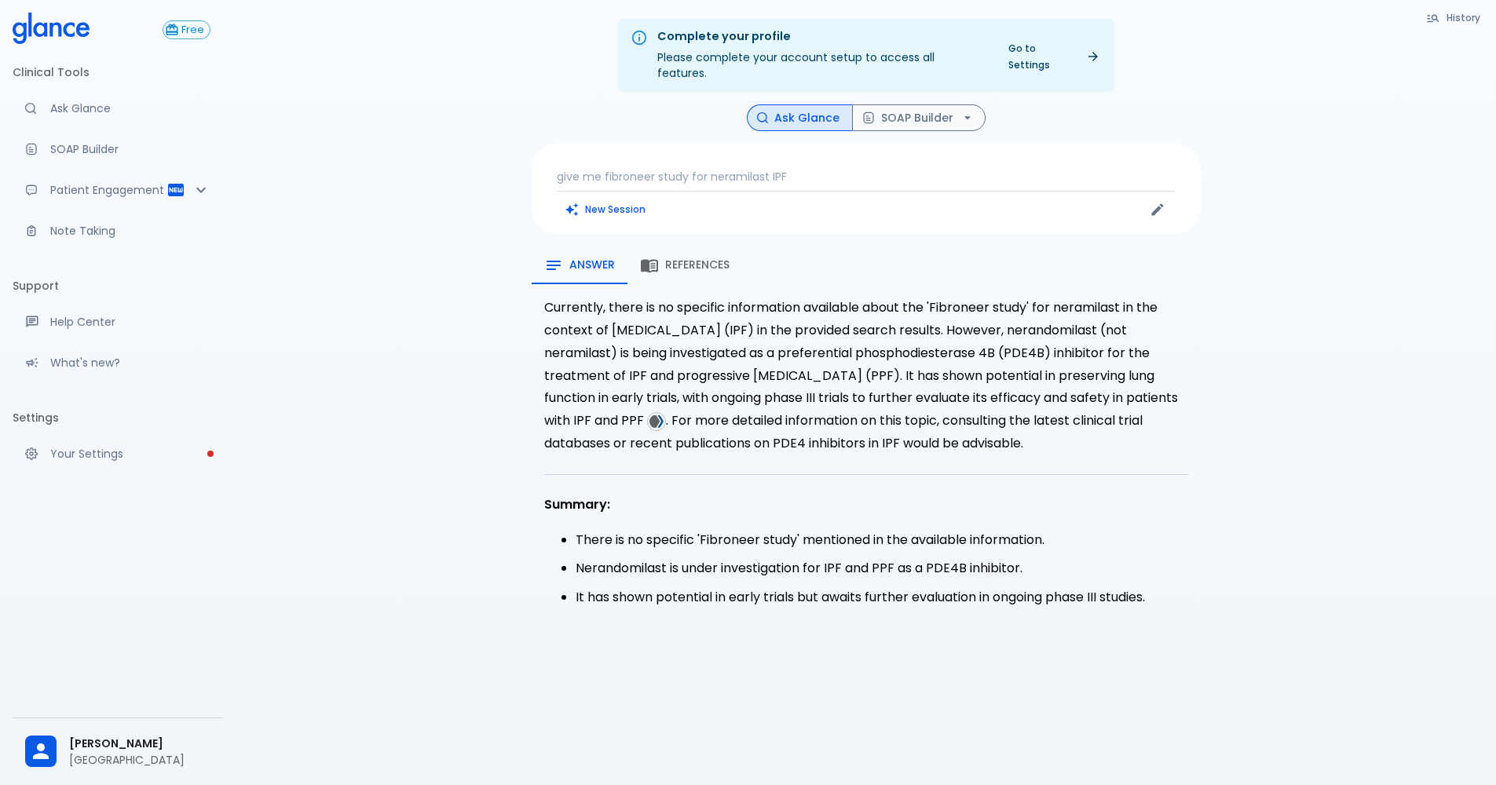
click at [729, 169] on p "give me fibroneer study for neramilast IPF" at bounding box center [866, 177] width 619 height 16
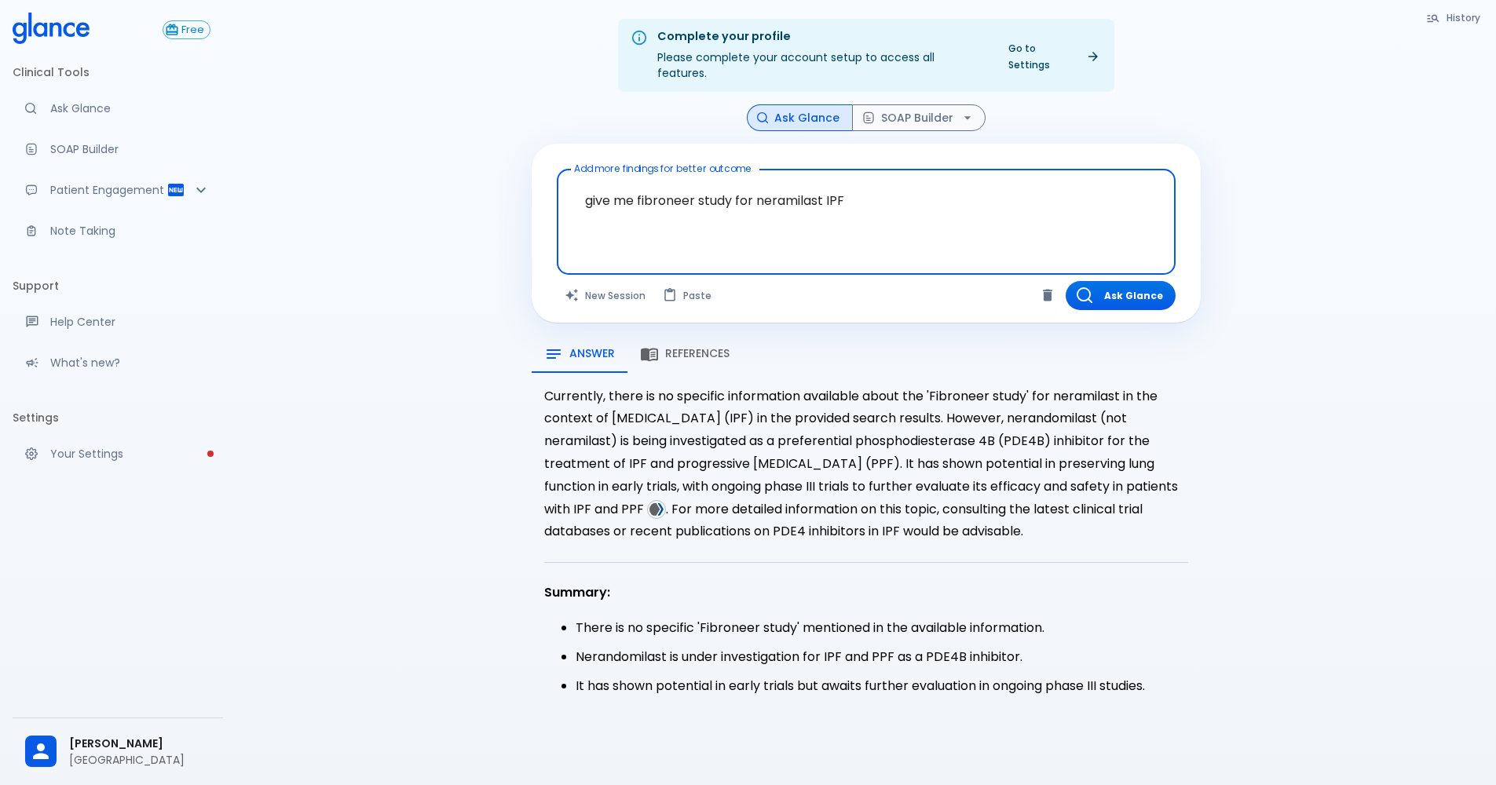
click at [729, 204] on textarea "give me fibroneer study for neramilast IPF" at bounding box center [866, 210] width 597 height 68
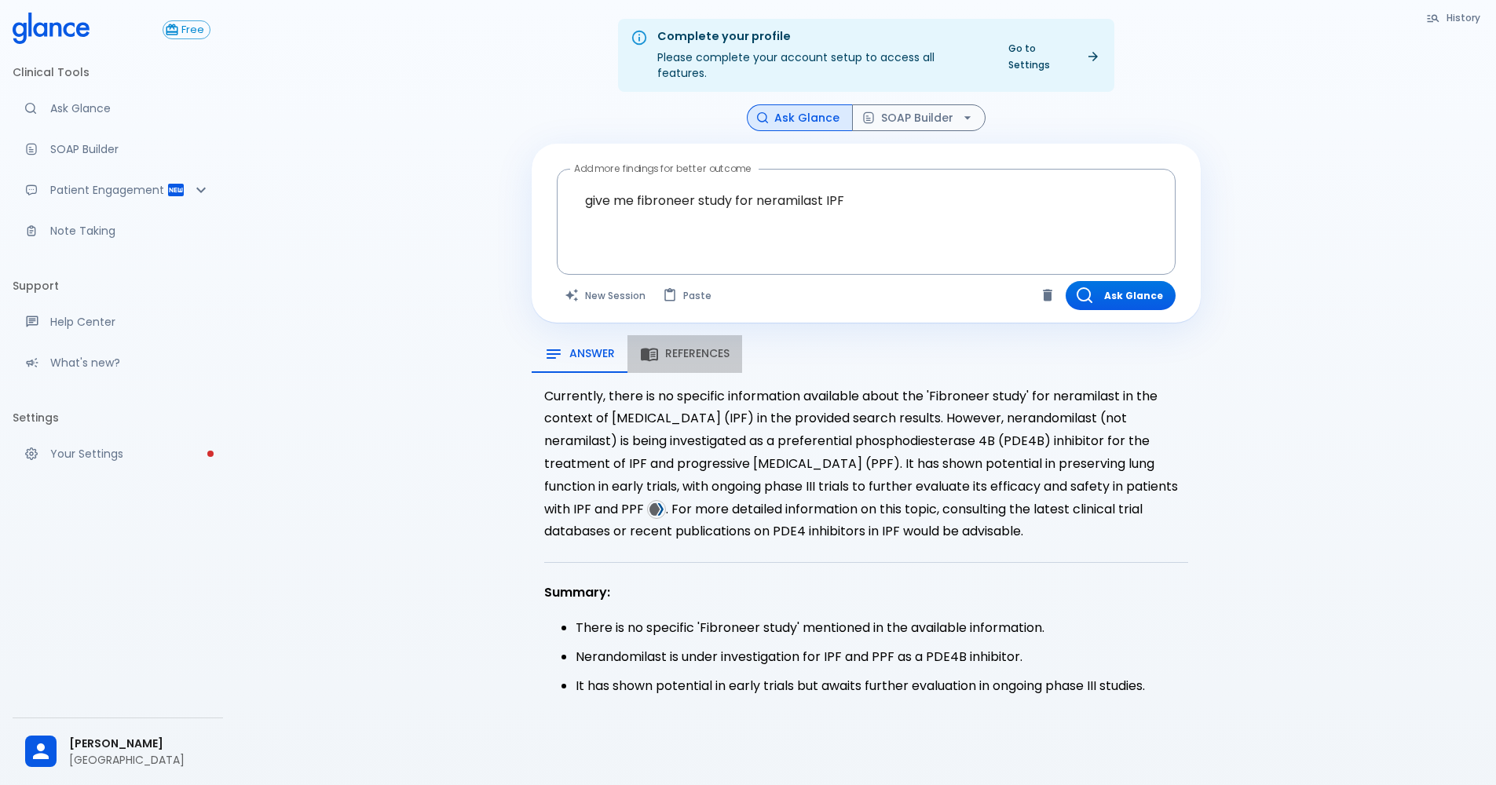
click at [714, 345] on div "References" at bounding box center [685, 354] width 90 height 19
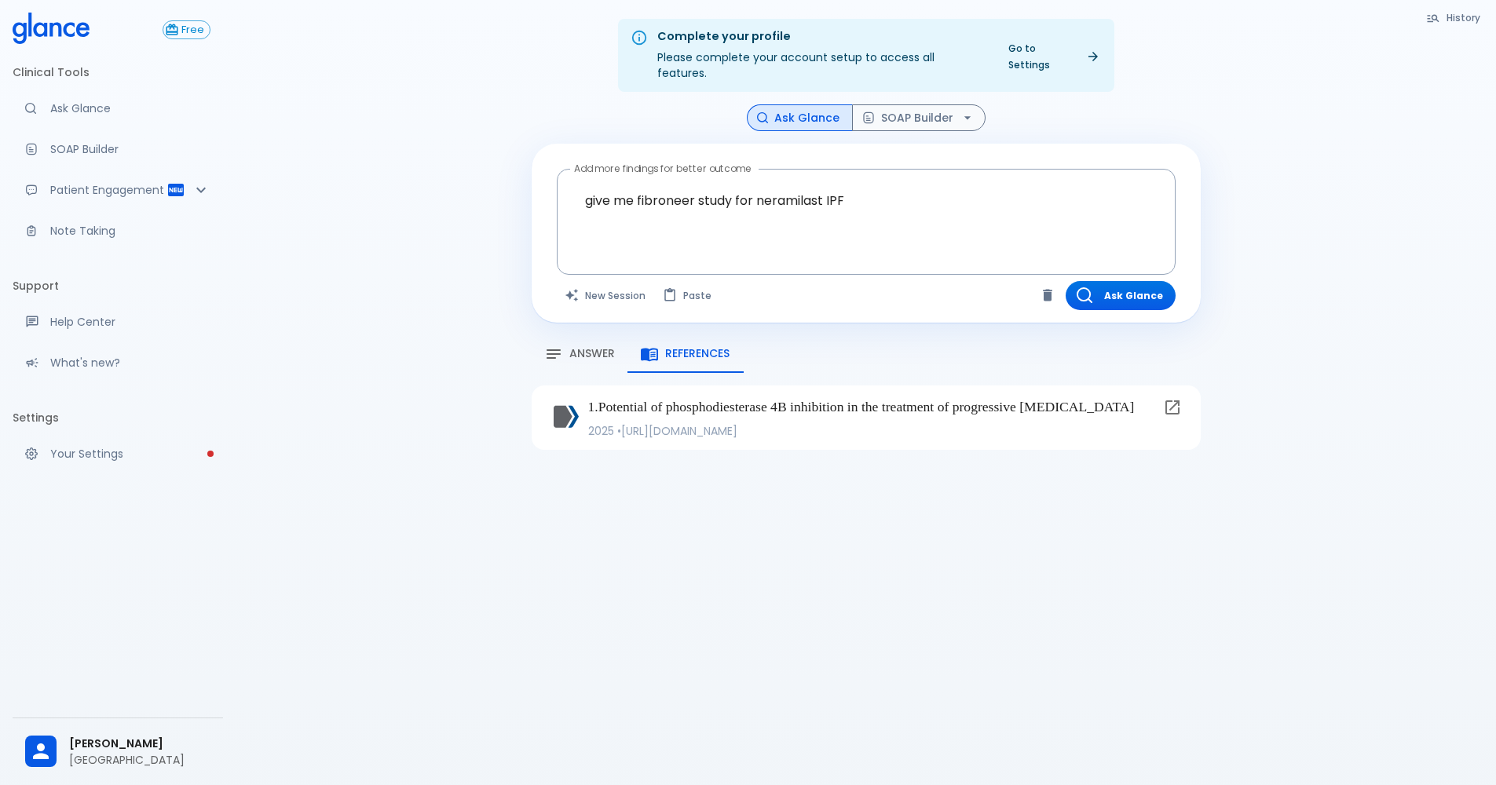
click at [728, 439] on p "2025 • https://pubmed.ncbi.nlm.nih.gov/39745090/" at bounding box center [872, 431] width 569 height 16
click at [729, 398] on icon at bounding box center [1172, 407] width 19 height 19
